Goal: Transaction & Acquisition: Purchase product/service

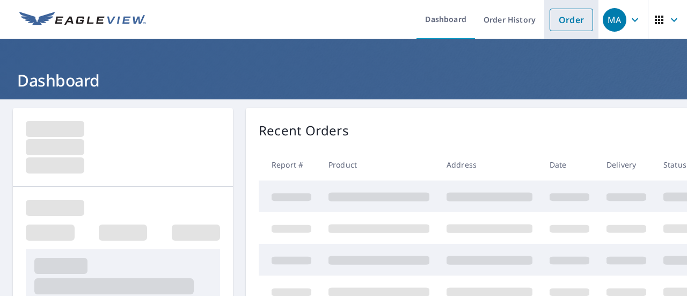
click at [567, 30] on link "Order" at bounding box center [571, 20] width 43 height 23
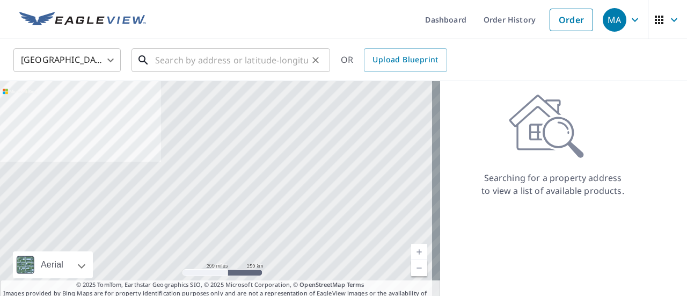
click at [248, 54] on input "text" at bounding box center [231, 60] width 153 height 30
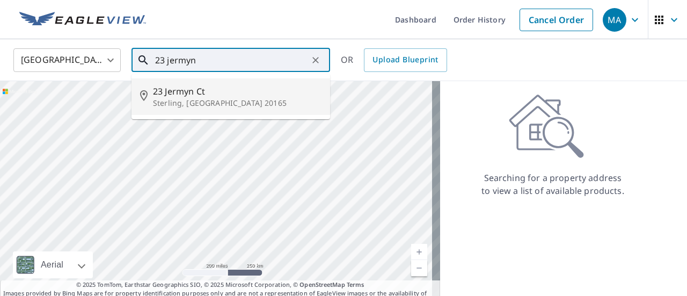
click at [225, 90] on span "23 Jermyn Ct" at bounding box center [237, 91] width 169 height 13
type input "[STREET_ADDRESS]"
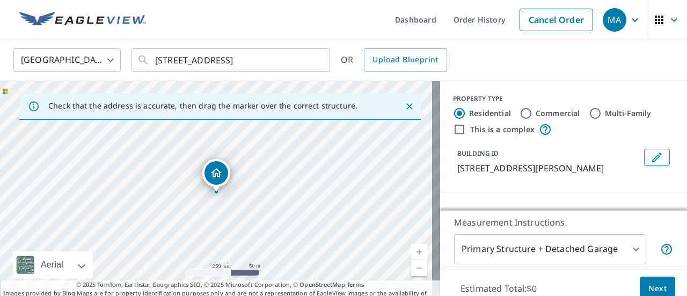
click at [496, 249] on body "MA MA Dashboard Order History Cancel Order MA [GEOGRAPHIC_DATA] [GEOGRAPHIC_DAT…" at bounding box center [343, 148] width 687 height 296
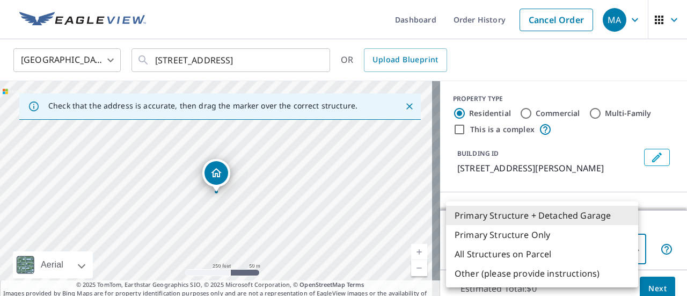
click at [545, 234] on li "Primary Structure Only" at bounding box center [542, 234] width 192 height 19
type input "2"
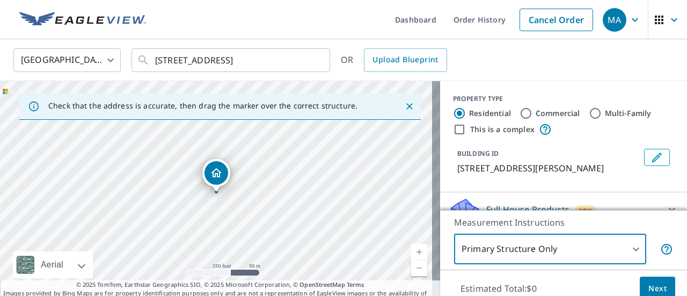
click at [660, 286] on button "Next" at bounding box center [657, 288] width 35 height 24
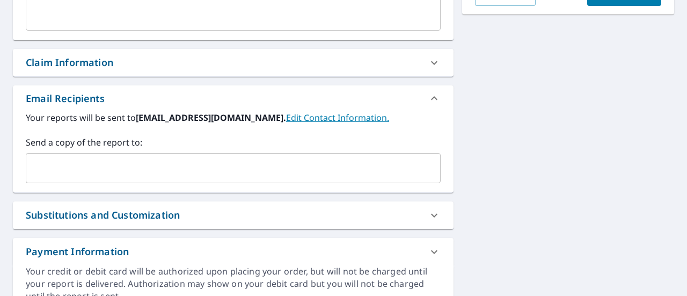
scroll to position [341, 0]
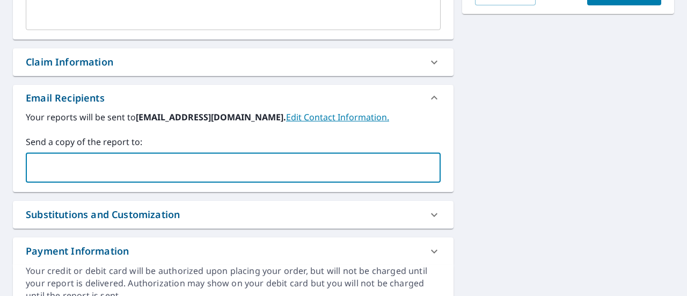
click at [157, 177] on input "text" at bounding box center [225, 167] width 389 height 20
type input "[EMAIL_ADDRESS][DOMAIN_NAME]"
checkbox input "true"
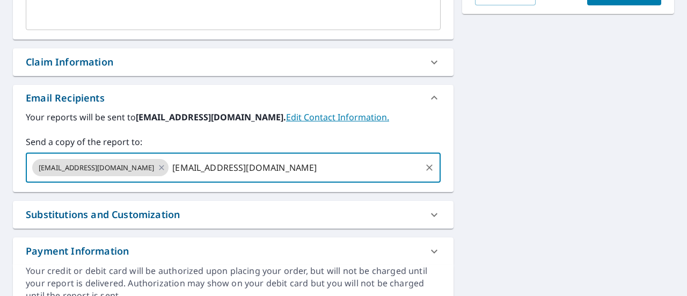
type input "[EMAIL_ADDRESS][DOMAIN_NAME]"
checkbox input "true"
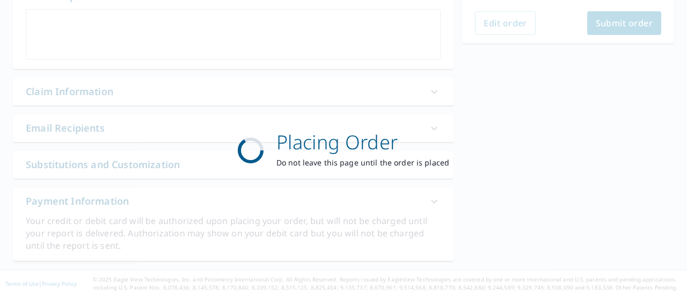
scroll to position [311, 0]
